Goal: Task Accomplishment & Management: Use online tool/utility

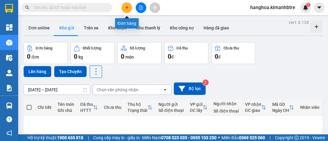
click at [126, 6] on icon "plus" at bounding box center [127, 7] width 4 height 4
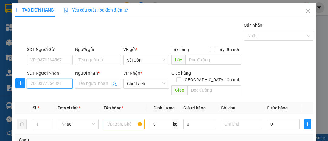
click at [38, 83] on input "SĐT Người Nhận" at bounding box center [50, 84] width 46 height 10
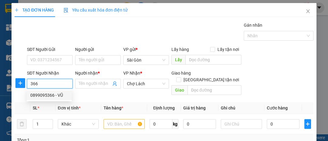
click at [54, 96] on div "0899095366 - VŨ" at bounding box center [49, 95] width 38 height 7
type input "0899095366"
type input "VŨ"
type input "LỘ HỘI"
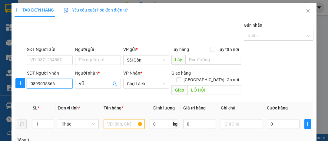
type input "0899095366"
click at [107, 119] on input "text" at bounding box center [124, 124] width 41 height 10
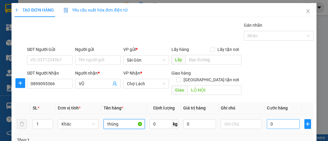
type input "thùng"
click at [276, 119] on input "0" at bounding box center [283, 124] width 33 height 10
type input "001"
type input "1"
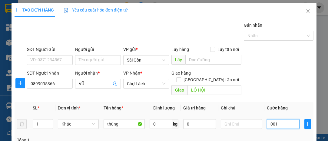
type input "0.010"
type input "10"
type input "00.100"
type input "100"
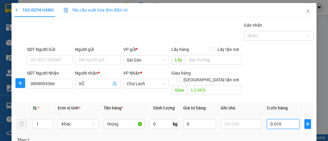
type input "100"
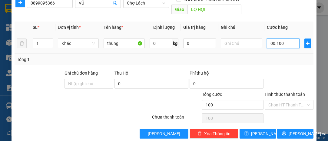
scroll to position [82, 0]
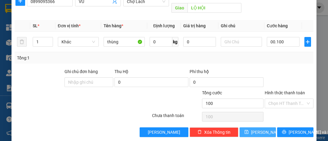
click at [249, 130] on icon "save" at bounding box center [246, 132] width 4 height 4
type input "100.000"
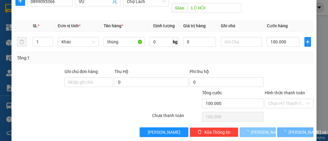
type input "0"
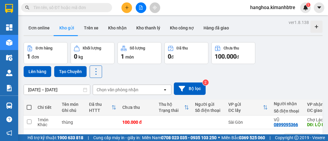
click at [28, 106] on span at bounding box center [29, 107] width 5 height 5
click at [29, 104] on input "checkbox" at bounding box center [29, 104] width 0 height 0
checkbox input "true"
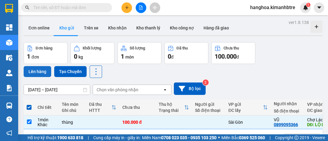
click at [34, 68] on button "Lên hàng" at bounding box center [38, 71] width 28 height 11
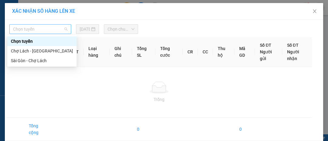
click at [44, 27] on span "Chọn tuyến" at bounding box center [40, 29] width 54 height 9
click at [44, 59] on div "Sài Gòn - Chợ Lách" at bounding box center [42, 60] width 62 height 7
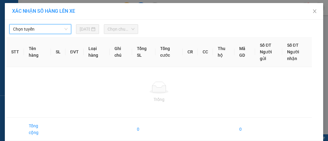
click at [117, 30] on span "Chọn chuyến" at bounding box center [120, 29] width 27 height 9
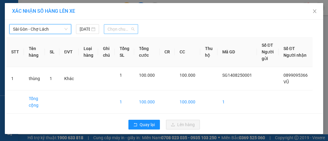
click at [108, 28] on span "Chọn chuyến" at bounding box center [120, 29] width 27 height 9
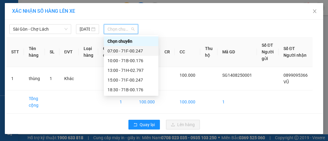
click at [131, 51] on div "07:00 - 71F-00.247" at bounding box center [130, 51] width 47 height 7
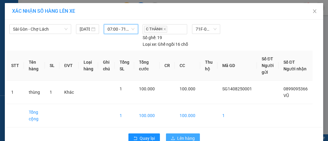
click at [183, 135] on span "Lên hàng" at bounding box center [186, 138] width 18 height 7
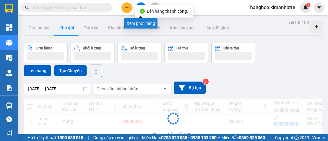
click at [140, 3] on button at bounding box center [141, 7] width 11 height 11
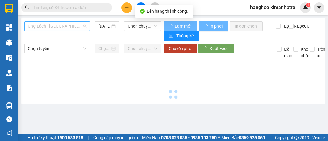
click at [64, 28] on span "Chợ Lách - Sài Gòn" at bounding box center [57, 25] width 58 height 9
type input "14/08/2025"
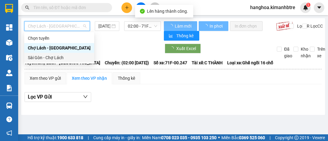
click at [56, 56] on div "Sài Gòn - Chợ Lách" at bounding box center [59, 57] width 63 height 7
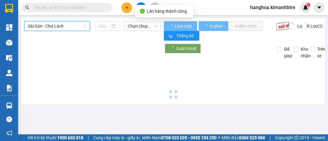
type input "14/08/2025"
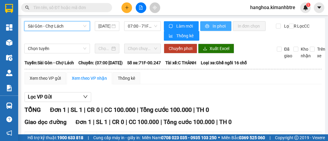
click at [216, 27] on span "In phơi" at bounding box center [219, 26] width 14 height 7
